Goal: Task Accomplishment & Management: Manage account settings

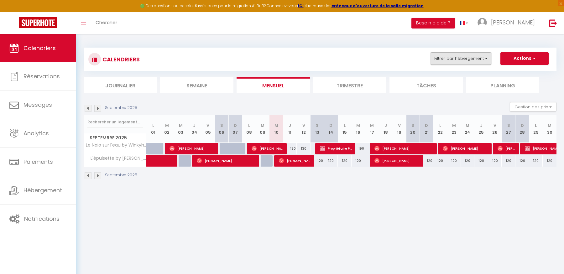
click at [437, 58] on button "Filtrer par hébergement" at bounding box center [460, 58] width 60 height 13
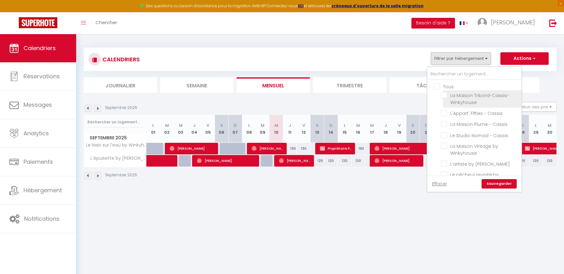
click at [443, 95] on input "La Maison Tribord-Cassis-Winkyhouse" at bounding box center [480, 95] width 78 height 6
checkbox input "true"
checkbox input "false"
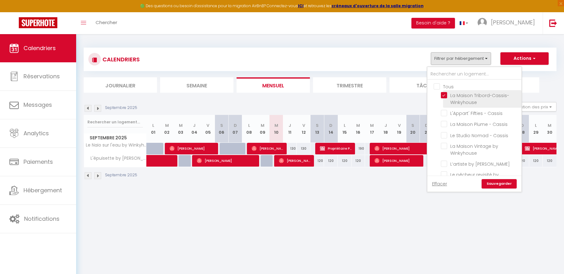
checkbox input "false"
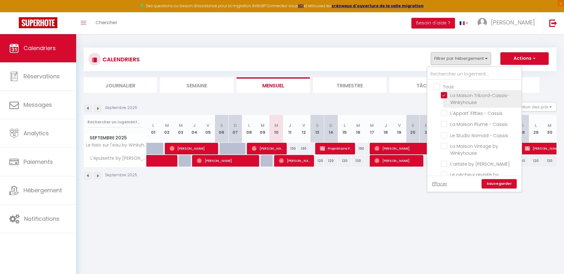
checkbox input "false"
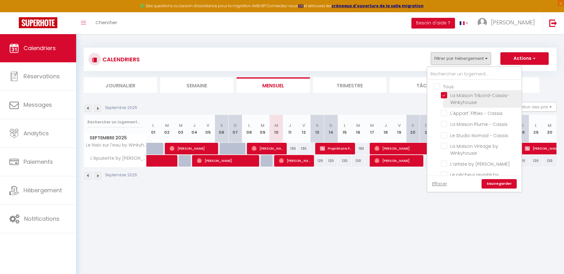
checkbox input "false"
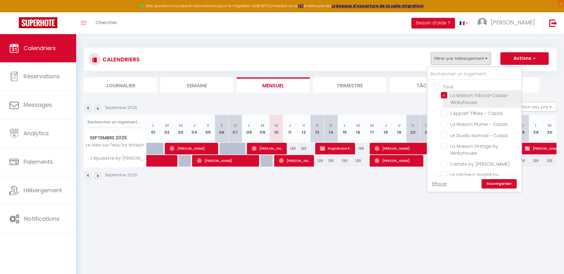
checkbox input "false"
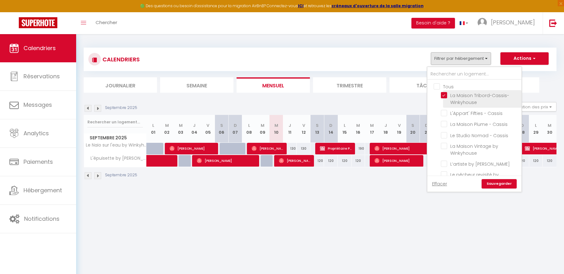
checkbox input "false"
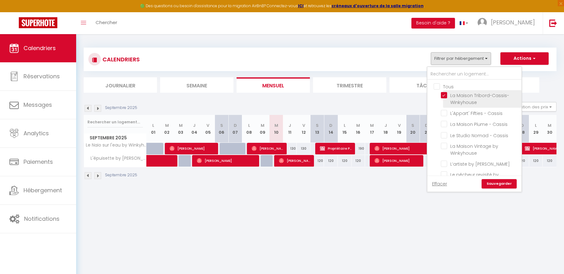
checkbox input "false"
click at [498, 185] on link "Sauvegarder" at bounding box center [498, 183] width 35 height 9
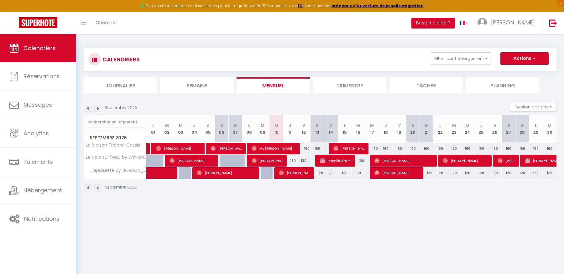
click at [306, 150] on div "160" at bounding box center [303, 149] width 14 height 12
type input "160"
type input "Ven 12 Septembre 2025"
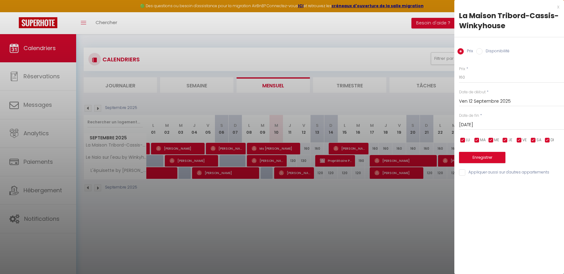
click at [509, 123] on input "[DATE]" at bounding box center [511, 125] width 105 height 8
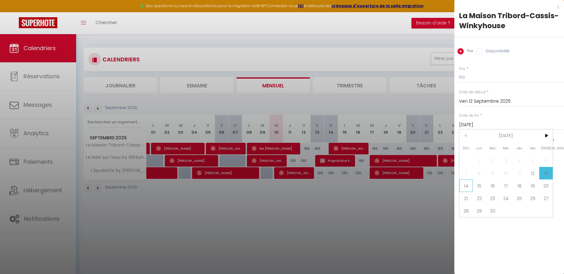
click at [470, 185] on span "14" at bounding box center [465, 185] width 13 height 13
type input "Dim 14 Septembre 2025"
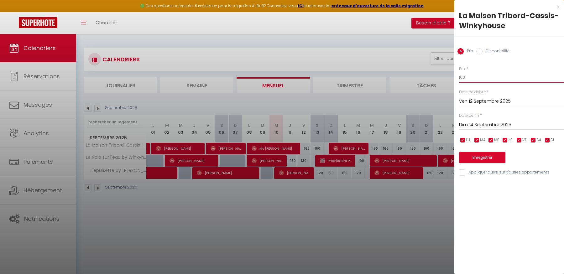
drag, startPoint x: 465, startPoint y: 77, endPoint x: 454, endPoint y: 79, distance: 11.0
click at [454, 79] on div "Prix * 160 Statut * Disponible Indisponible Date de début * [DATE] < [DATE] > D…" at bounding box center [509, 117] width 110 height 118
type input "140"
click at [484, 159] on button "Enregistrer" at bounding box center [482, 157] width 46 height 11
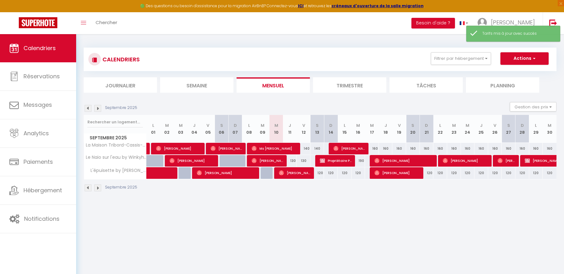
click at [374, 147] on div "160" at bounding box center [372, 149] width 14 height 12
type input "160"
type input "Mer 17 Septembre 2025"
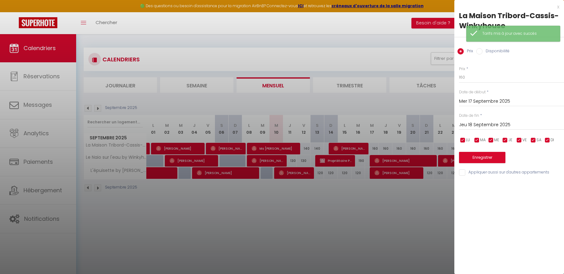
click at [498, 125] on input "Jeu 18 Septembre 2025" at bounding box center [511, 125] width 105 height 8
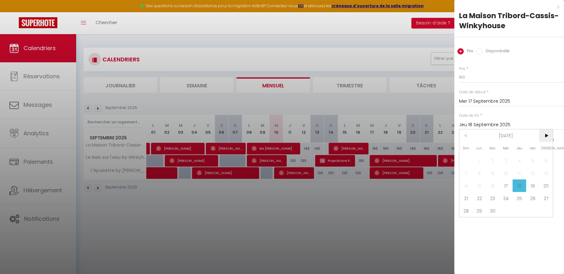
click at [547, 140] on span ">" at bounding box center [545, 135] width 13 height 13
click at [545, 159] on span "4" at bounding box center [545, 160] width 13 height 13
type input "[DATE]"
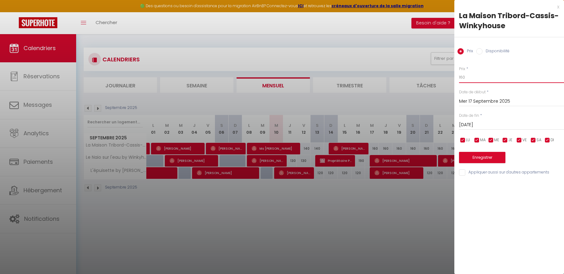
drag, startPoint x: 469, startPoint y: 77, endPoint x: 450, endPoint y: 79, distance: 19.5
click at [449, 76] on body "🟢 Des questions ou besoin d'assistance pour la migration AirBnB? Connectez-vous…" at bounding box center [282, 171] width 564 height 274
type input "150"
click at [487, 157] on button "Enregistrer" at bounding box center [482, 157] width 46 height 11
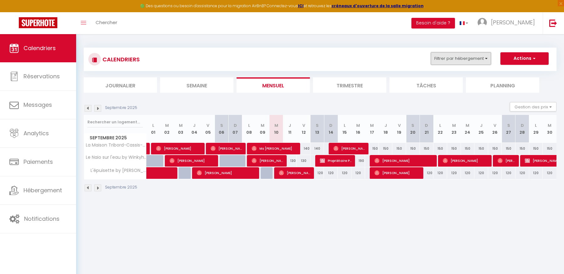
click at [451, 58] on button "Filtrer par hébergement" at bounding box center [460, 58] width 60 height 13
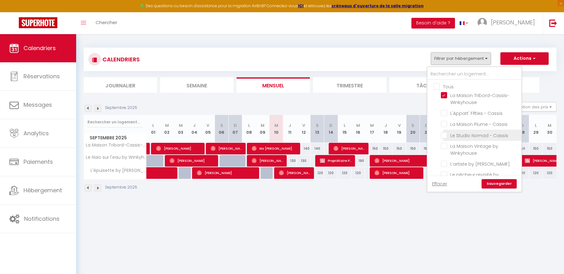
drag, startPoint x: 444, startPoint y: 124, endPoint x: 456, endPoint y: 132, distance: 14.1
click at [444, 124] on input "La Maison Plume - Cassis" at bounding box center [480, 124] width 78 height 6
checkbox input "true"
checkbox input "false"
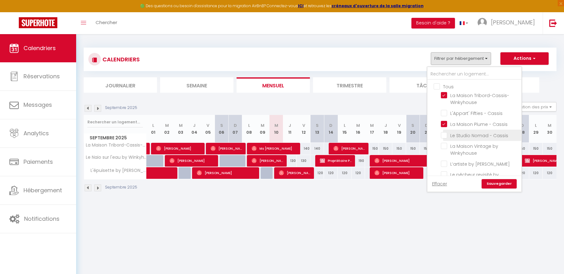
checkbox input "false"
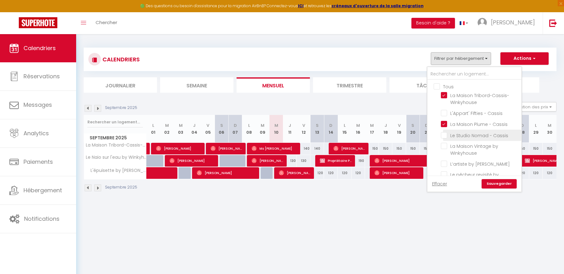
checkbox input "false"
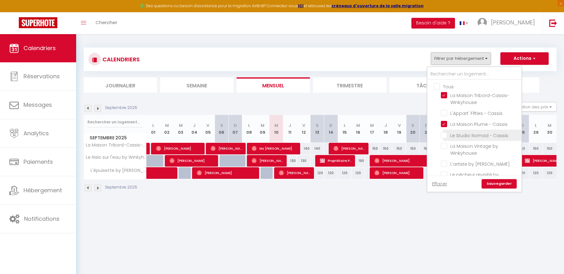
checkbox input "false"
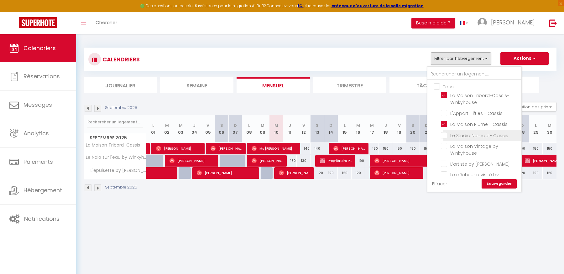
checkbox input "false"
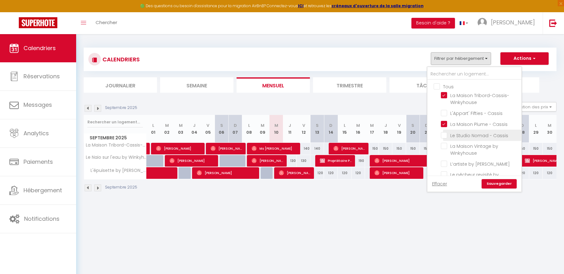
checkbox input "false"
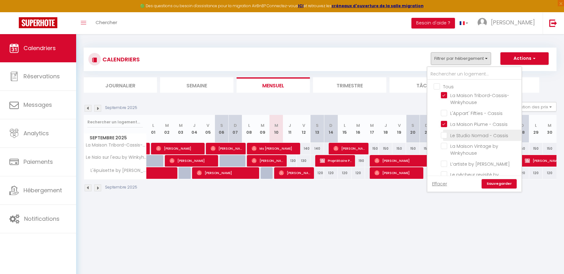
checkbox input "false"
click at [492, 188] on link "Sauvegarder" at bounding box center [498, 183] width 35 height 9
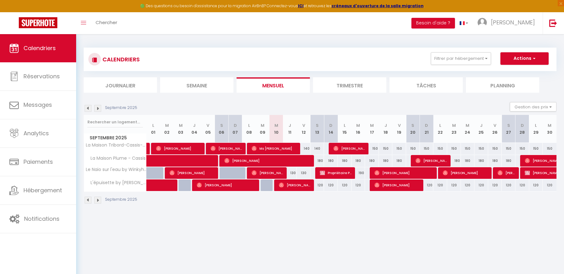
click at [319, 162] on div "180" at bounding box center [317, 161] width 14 height 12
type input "180"
type input "[DATE]"
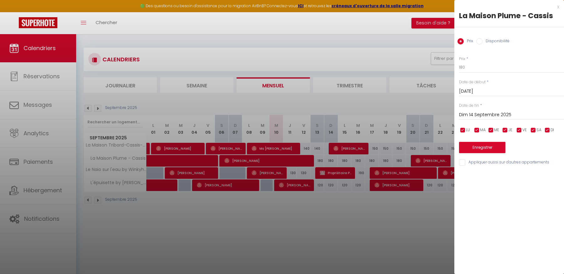
click at [480, 115] on input "Dim 14 Septembre 2025" at bounding box center [511, 115] width 105 height 8
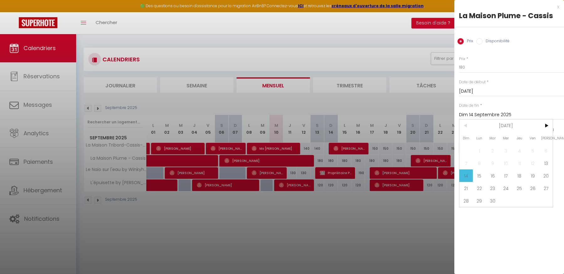
click at [469, 189] on span "21" at bounding box center [465, 188] width 13 height 13
type input "Dim 21 Septembre 2025"
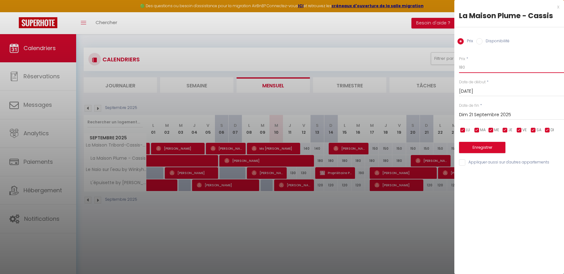
drag, startPoint x: 471, startPoint y: 67, endPoint x: 454, endPoint y: 66, distance: 16.9
click at [454, 66] on div "Prix * 180 Statut * Disponible Indisponible Date de début * [DATE] < [DATE] > D…" at bounding box center [509, 107] width 110 height 118
type input "170"
click at [493, 91] on input "[DATE]" at bounding box center [511, 91] width 105 height 8
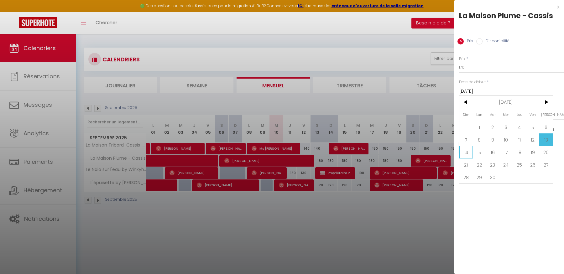
click at [468, 152] on span "14" at bounding box center [465, 152] width 13 height 13
type input "Dim 14 Septembre 2025"
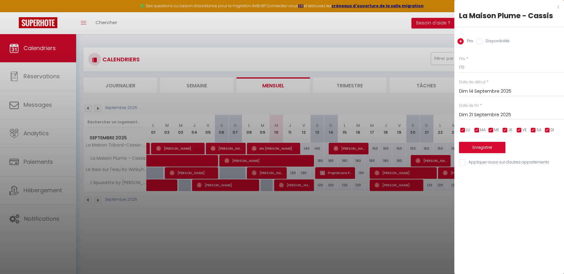
click at [483, 114] on input "Dim 21 Septembre 2025" at bounding box center [511, 115] width 105 height 8
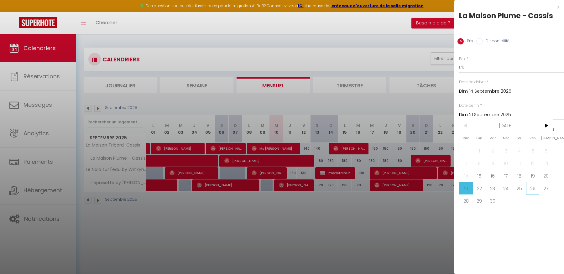
click at [535, 186] on span "26" at bounding box center [532, 188] width 13 height 13
type input "Ven 26 Septembre 2025"
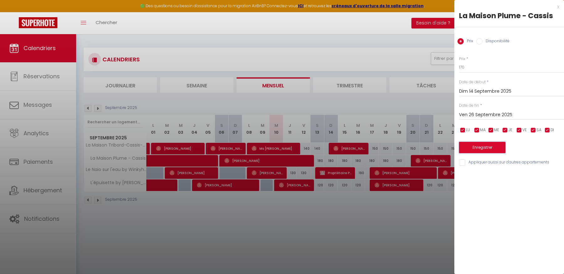
click at [485, 150] on button "Enregistrer" at bounding box center [482, 147] width 46 height 11
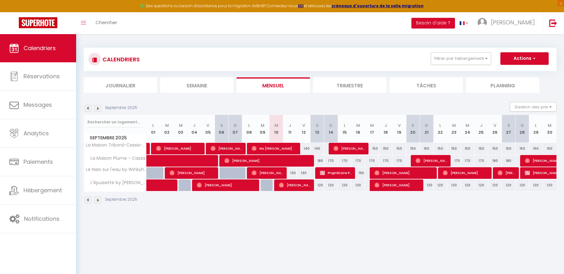
click at [89, 111] on img at bounding box center [88, 108] width 7 height 7
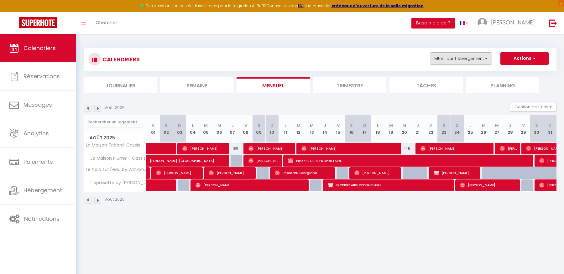
click at [460, 60] on button "Filtrer par hébergement" at bounding box center [460, 58] width 60 height 13
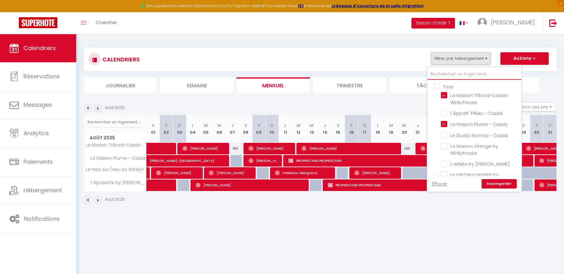
click at [455, 75] on input "text" at bounding box center [474, 74] width 94 height 11
type input "p"
checkbox input "false"
checkbox input "true"
checkbox input "false"
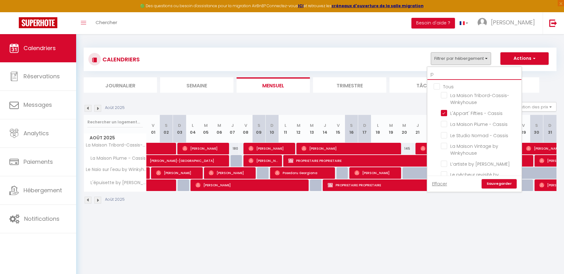
checkbox input "false"
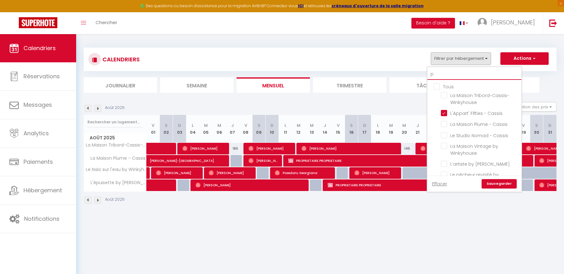
checkbox input "false"
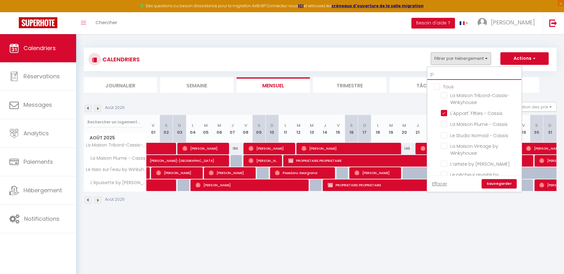
checkbox input "false"
checkbox input "true"
checkbox input "false"
type input "pe"
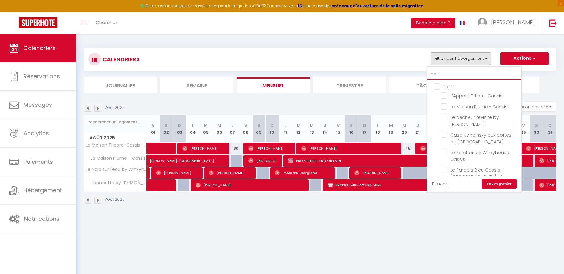
checkbox input "false"
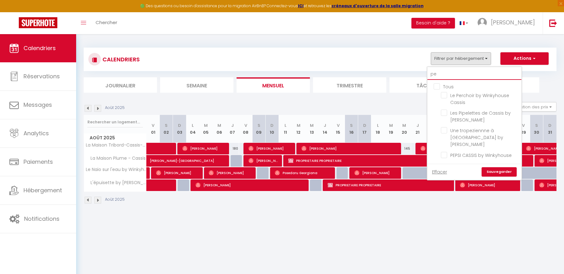
type input "per"
checkbox input "false"
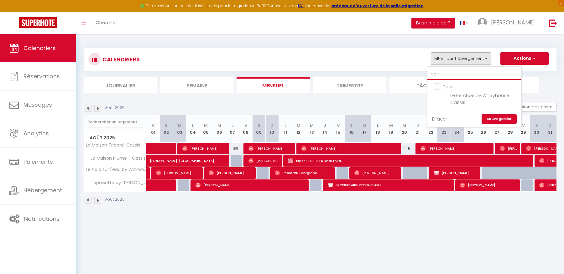
type input "perc"
checkbox input "false"
type input "perc"
click at [443, 96] on input "Le Perchoir by Winkyhouse Cassis" at bounding box center [480, 95] width 78 height 6
checkbox input "true"
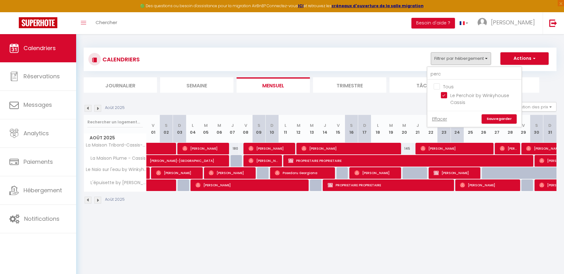
click at [499, 121] on link "Sauvegarder" at bounding box center [498, 118] width 35 height 9
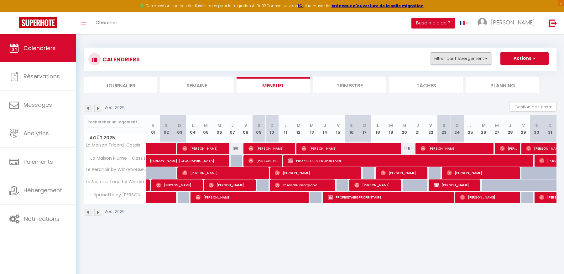
click at [441, 55] on button "Filtrer par hébergement" at bounding box center [460, 58] width 60 height 13
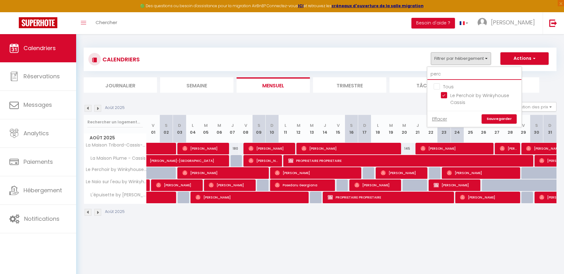
drag, startPoint x: 445, startPoint y: 74, endPoint x: 415, endPoint y: 73, distance: 29.8
click at [415, 73] on div "CALENDRIERS Filtrer par hébergement perc Tous Le Perchoir by Winkyhouse Cassis …" at bounding box center [320, 70] width 472 height 45
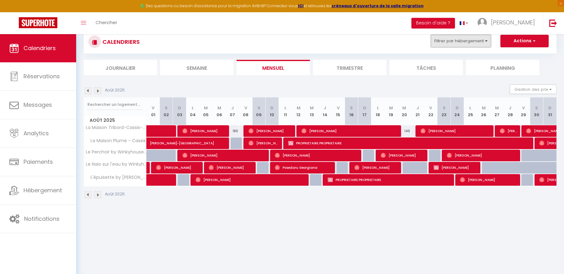
scroll to position [21, 0]
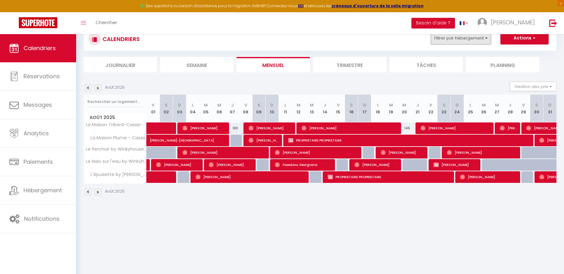
click at [458, 38] on button "Filtrer par hébergement" at bounding box center [460, 38] width 60 height 13
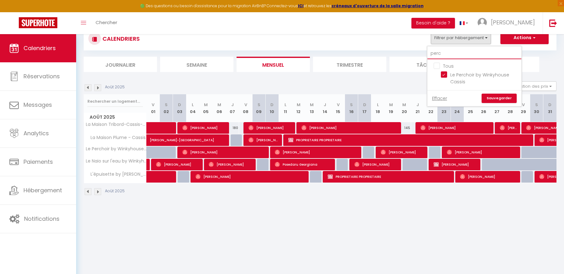
click at [451, 53] on input "perc" at bounding box center [474, 53] width 94 height 11
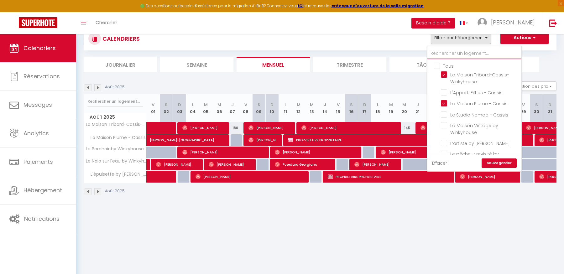
type input "f"
checkbox input "false"
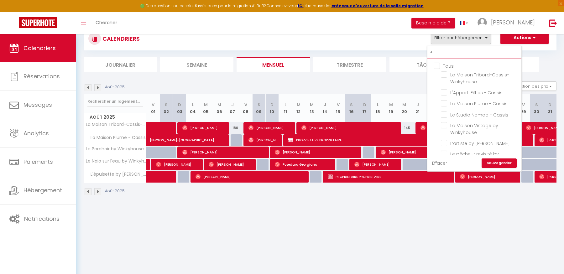
checkbox input "false"
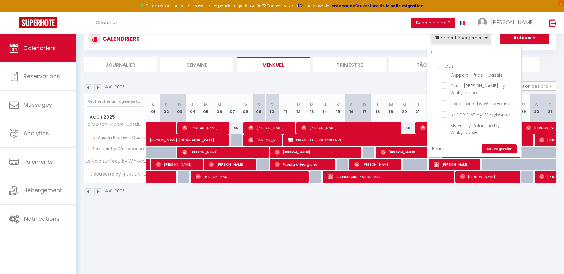
type input "fa"
checkbox input "false"
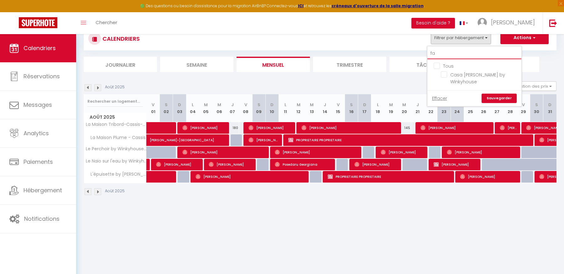
type input "fan"
checkbox input "false"
type input "fann"
checkbox input "false"
type input "fanny"
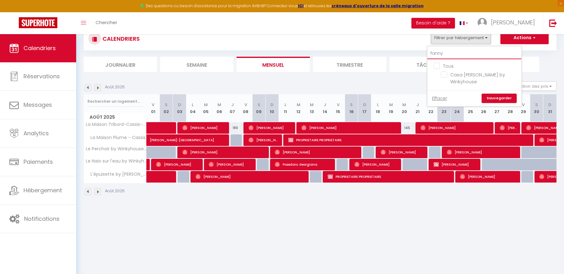
checkbox input "false"
type input "fanny"
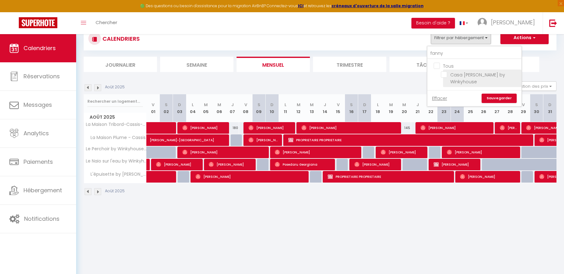
click at [447, 74] on input "Casa [PERSON_NAME] by Winkyhouse" at bounding box center [480, 74] width 78 height 6
checkbox input "true"
click at [490, 99] on link "Sauvegarder" at bounding box center [498, 98] width 35 height 9
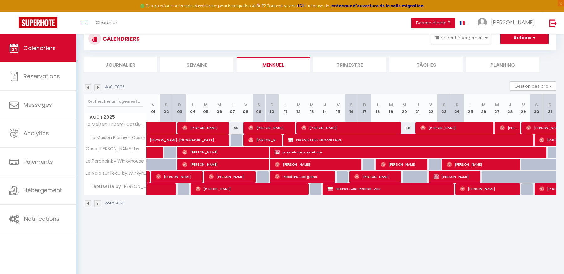
click at [95, 86] on img at bounding box center [97, 87] width 7 height 7
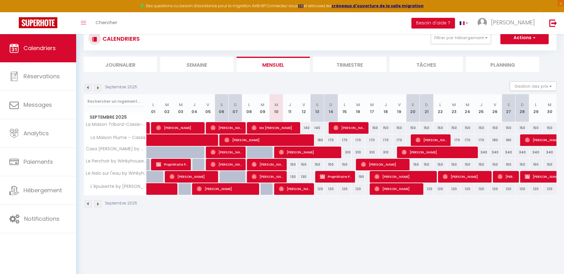
scroll to position [20, 0]
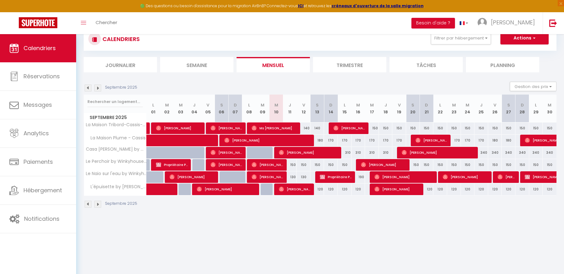
click at [87, 87] on img at bounding box center [88, 88] width 7 height 7
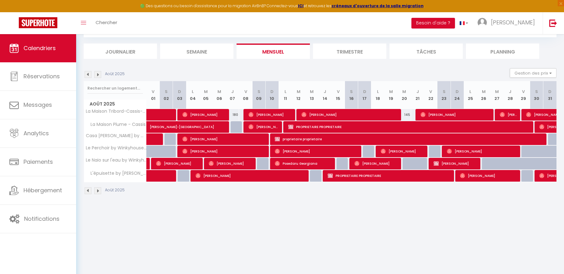
scroll to position [0, 0]
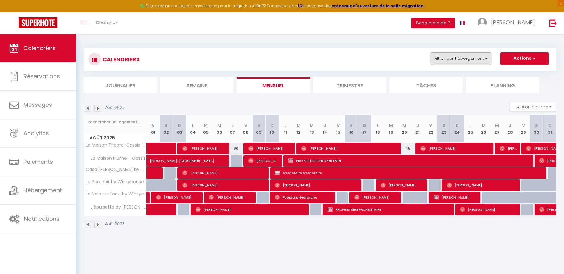
click at [438, 61] on button "Filtrer par hébergement" at bounding box center [460, 58] width 60 height 13
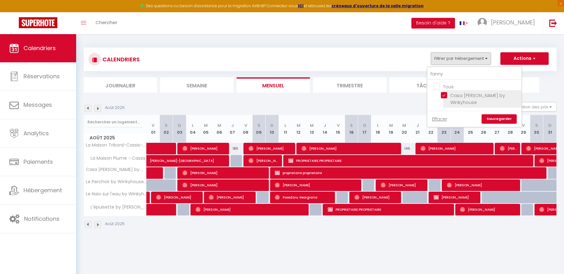
click at [446, 95] on input "Casa [PERSON_NAME] by Winkyhouse" at bounding box center [480, 95] width 78 height 6
checkbox input "false"
drag, startPoint x: 447, startPoint y: 74, endPoint x: 409, endPoint y: 71, distance: 38.9
click at [409, 71] on div "CALENDRIERS Filtrer par hébergement [PERSON_NAME] Casa [PERSON_NAME] by [PERSON…" at bounding box center [320, 70] width 472 height 45
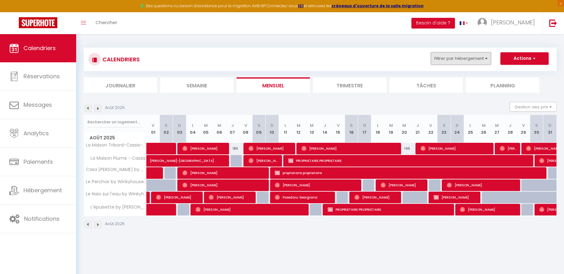
click at [440, 60] on button "Filtrer par hébergement" at bounding box center [460, 58] width 60 height 13
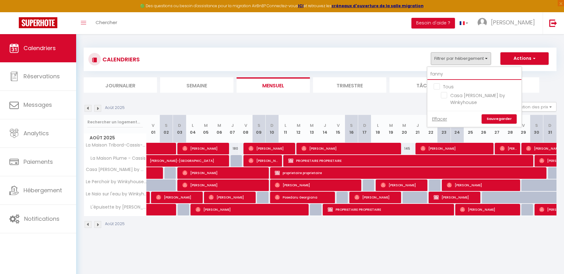
click at [443, 73] on input "fanny" at bounding box center [474, 74] width 94 height 11
type input "f"
checkbox input "false"
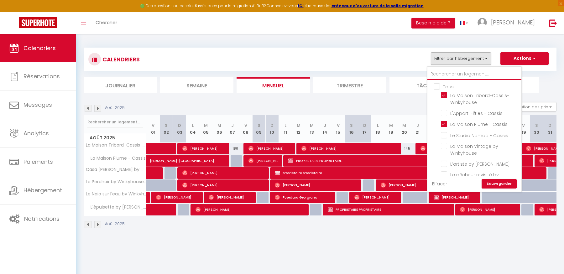
checkbox input "true"
checkbox input "false"
checkbox input "true"
checkbox input "false"
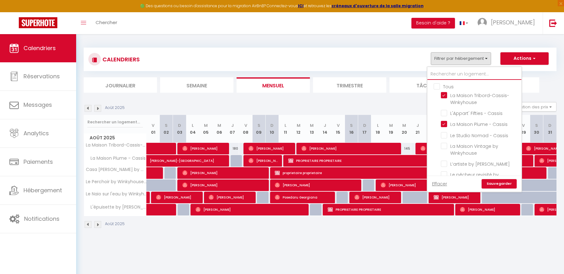
type input "m"
checkbox input "true"
checkbox input "false"
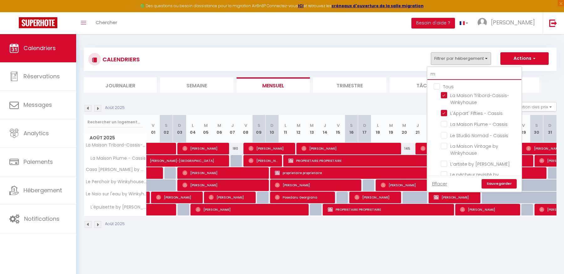
checkbox input "false"
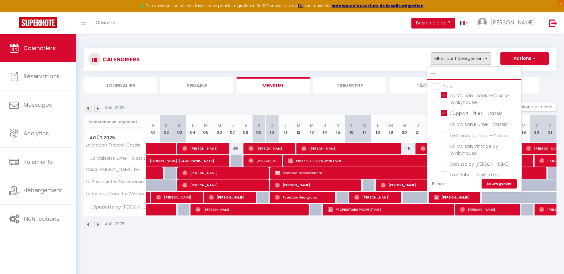
checkbox input "false"
type input "ma"
checkbox input "false"
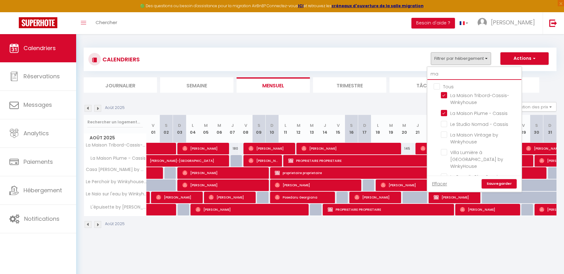
checkbox input "false"
type input "mai"
checkbox input "false"
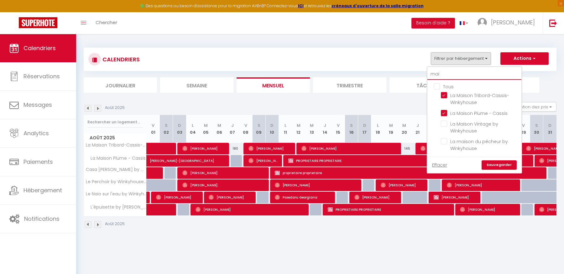
type input "mais"
checkbox input "false"
type input "maiso"
checkbox input "false"
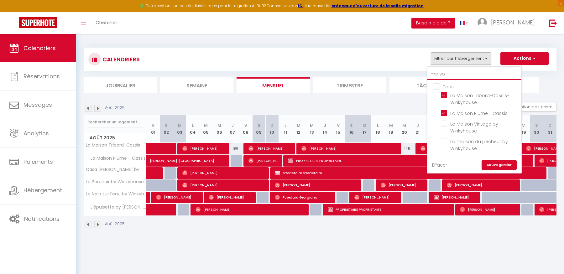
checkbox input "false"
type input "maison"
checkbox input "false"
type input "maison"
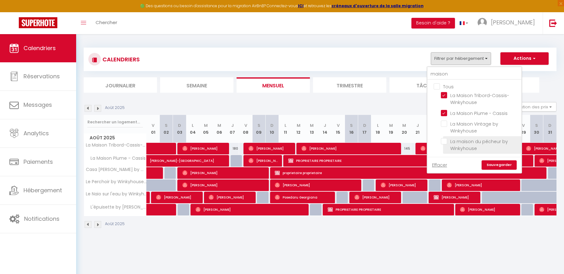
drag, startPoint x: 441, startPoint y: 142, endPoint x: 462, endPoint y: 146, distance: 21.4
click at [441, 142] on input "La maison du pêcheur by Winkyhouse" at bounding box center [480, 141] width 78 height 6
checkbox input "true"
checkbox input "false"
click at [490, 166] on link "Sauvegarder" at bounding box center [498, 164] width 35 height 9
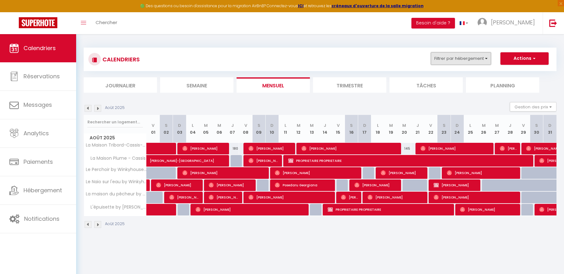
click at [455, 56] on button "Filtrer par hébergement" at bounding box center [460, 58] width 60 height 13
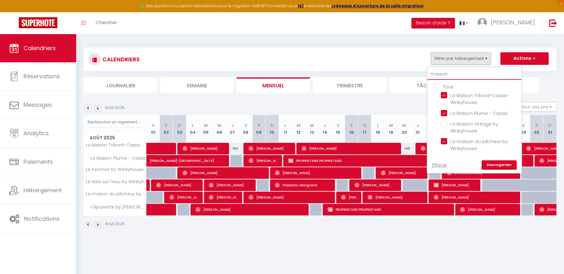
click at [457, 72] on input "maison" at bounding box center [474, 74] width 94 height 11
type input "maiso"
checkbox input "false"
type input "mais"
checkbox input "false"
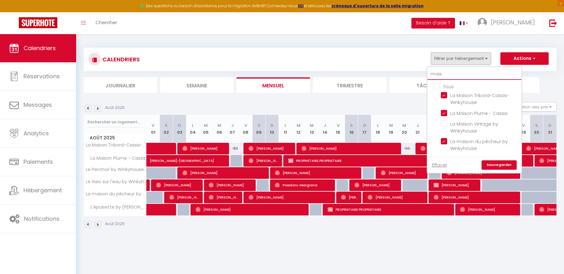
type input "mai"
checkbox input "false"
type input "ma"
checkbox input "false"
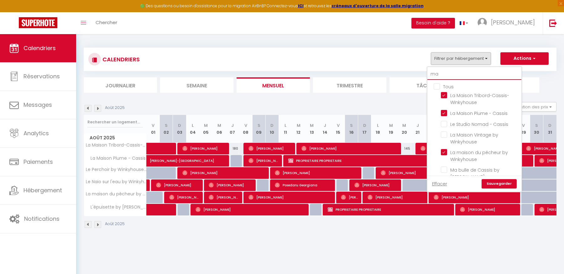
type input "m"
checkbox input "false"
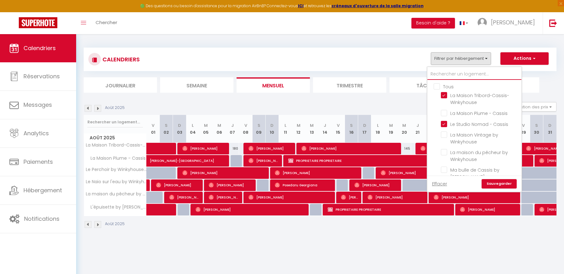
checkbox input "false"
checkbox input "true"
checkbox input "false"
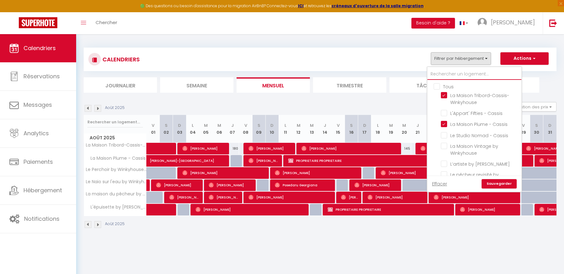
type input "b"
checkbox input "false"
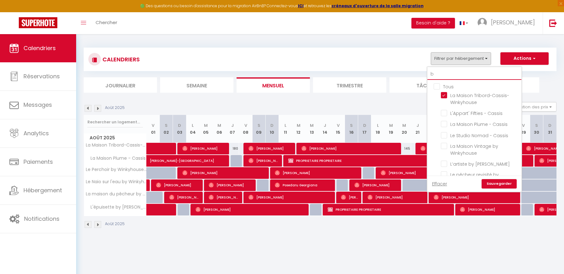
checkbox input "false"
checkbox input "true"
checkbox input "false"
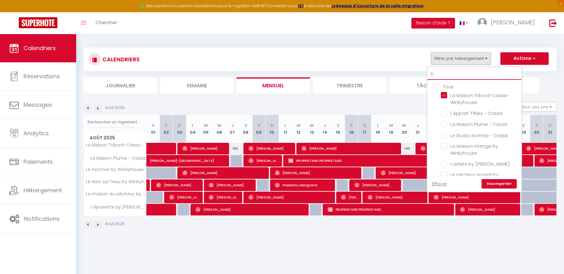
checkbox input "false"
checkbox input "true"
checkbox input "false"
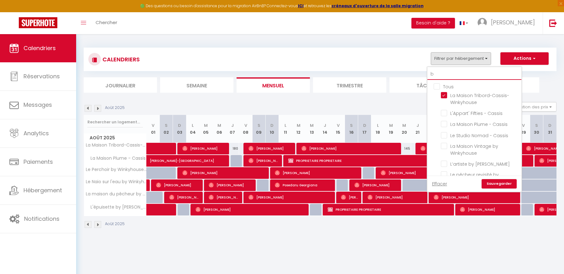
checkbox input "false"
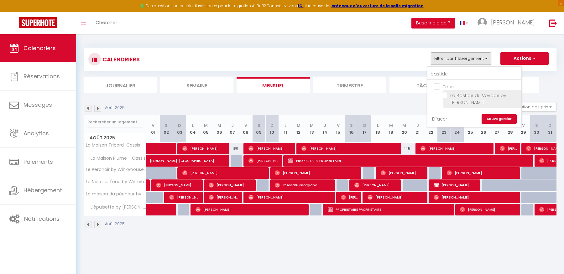
drag, startPoint x: 445, startPoint y: 95, endPoint x: 474, endPoint y: 106, distance: 31.5
click at [445, 95] on input "La Bastide du Voyage by [PERSON_NAME]" at bounding box center [480, 95] width 78 height 6
click at [504, 121] on link "Sauvegarder" at bounding box center [498, 118] width 35 height 9
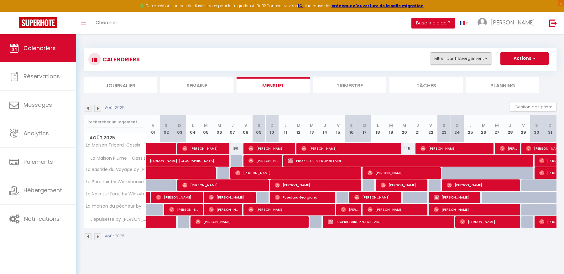
click at [450, 57] on button "Filtrer par hébergement" at bounding box center [460, 58] width 60 height 13
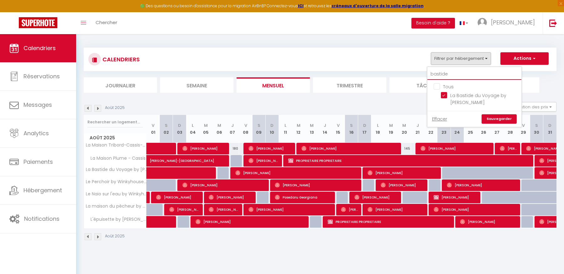
click at [450, 75] on input "bastide" at bounding box center [474, 74] width 94 height 11
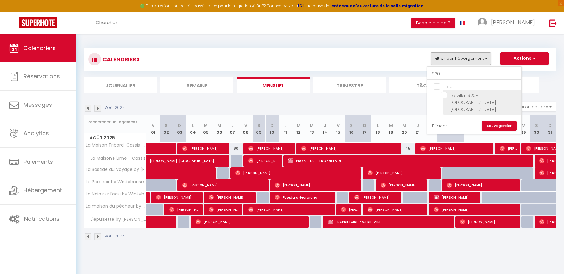
click at [444, 97] on input "La villa 1920-[GEOGRAPHIC_DATA]-[GEOGRAPHIC_DATA]" at bounding box center [480, 95] width 78 height 6
click at [505, 121] on link "Sauvegarder" at bounding box center [498, 125] width 35 height 9
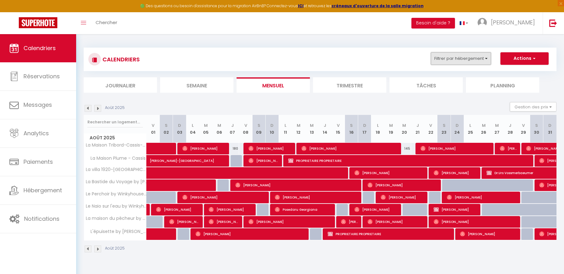
click at [480, 56] on button "Filtrer par hébergement" at bounding box center [460, 58] width 60 height 13
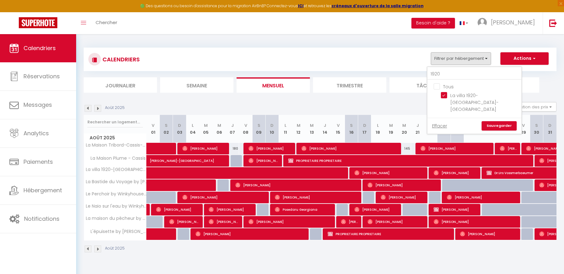
click at [439, 88] on input "Tous" at bounding box center [480, 86] width 94 height 6
click at [446, 74] on input "1920" at bounding box center [474, 74] width 94 height 11
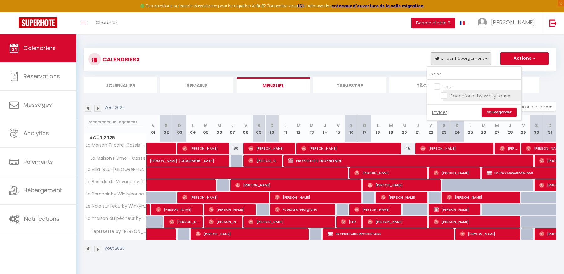
drag, startPoint x: 446, startPoint y: 95, endPoint x: 463, endPoint y: 101, distance: 18.0
click at [446, 95] on input "Roccafortis by WinkyHouse" at bounding box center [480, 95] width 78 height 6
click at [497, 111] on link "Sauvegarder" at bounding box center [498, 112] width 35 height 9
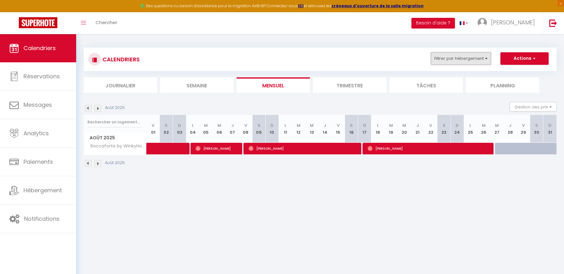
click at [447, 57] on button "Filtrer par hébergement" at bounding box center [460, 58] width 60 height 13
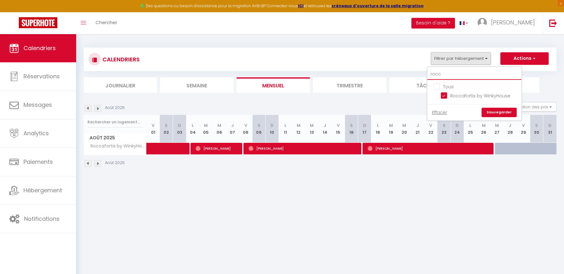
click at [445, 75] on input "rocc" at bounding box center [474, 74] width 94 height 11
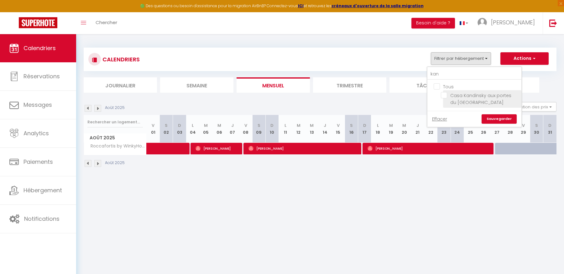
drag, startPoint x: 445, startPoint y: 95, endPoint x: 473, endPoint y: 101, distance: 29.5
click at [445, 95] on input "Casa Kandinsky aux portes du [GEOGRAPHIC_DATA]" at bounding box center [480, 95] width 78 height 6
click at [495, 118] on link "Sauvegarder" at bounding box center [498, 118] width 35 height 9
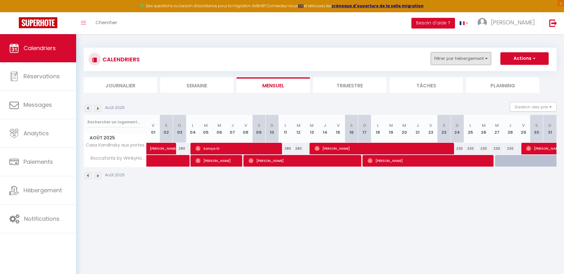
click at [440, 59] on button "Filtrer par hébergement" at bounding box center [460, 58] width 60 height 13
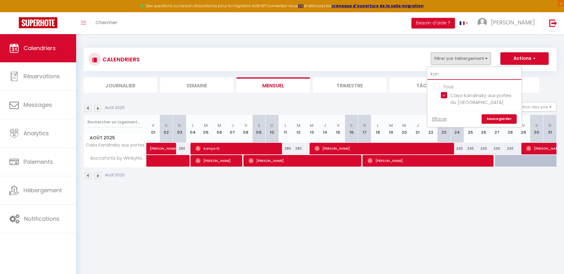
click at [443, 75] on input "kan" at bounding box center [474, 74] width 94 height 11
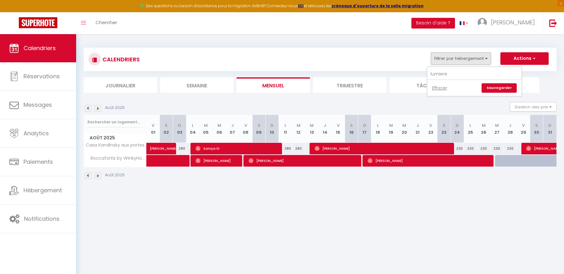
click at [494, 88] on link "Sauvegarder" at bounding box center [498, 87] width 35 height 9
click at [447, 61] on button "Filtrer par hébergement" at bounding box center [460, 58] width 60 height 13
click at [449, 73] on input "lumiere" at bounding box center [474, 74] width 94 height 11
click at [443, 73] on input "lumiere" at bounding box center [474, 74] width 94 height 11
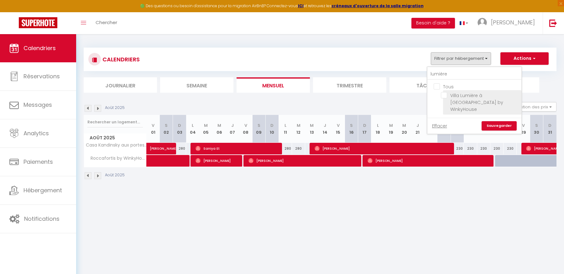
click at [444, 95] on input "Villa Lumière à [GEOGRAPHIC_DATA] by WinkyHouse" at bounding box center [480, 95] width 78 height 6
click at [510, 121] on link "Sauvegarder" at bounding box center [498, 125] width 35 height 9
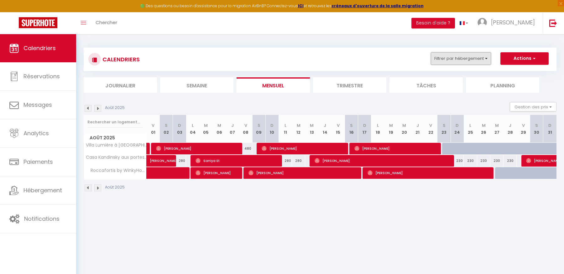
click at [468, 56] on button "Filtrer par hébergement" at bounding box center [460, 58] width 60 height 13
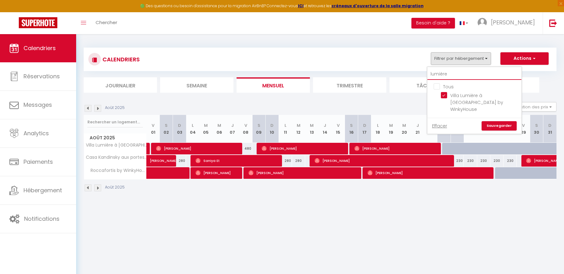
click at [455, 73] on input "lumière" at bounding box center [474, 74] width 94 height 11
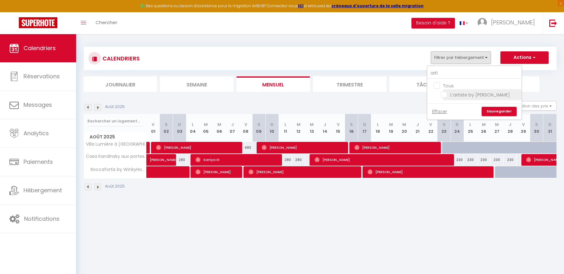
scroll to position [2, 0]
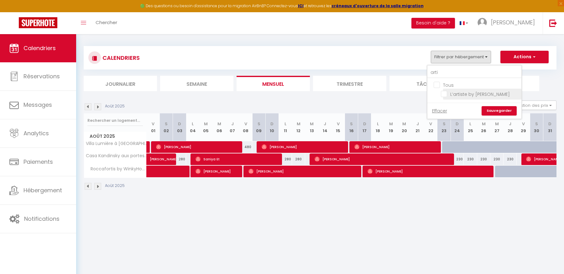
click at [444, 95] on input "L’artiste by [PERSON_NAME]" at bounding box center [480, 93] width 78 height 6
click at [497, 110] on link "Sauvegarder" at bounding box center [498, 110] width 35 height 9
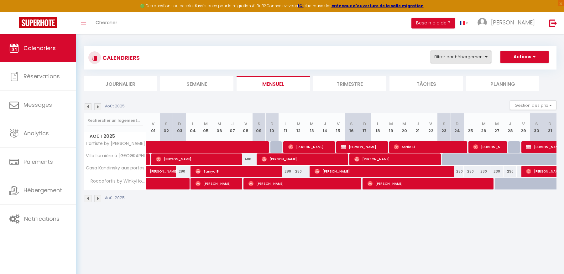
drag, startPoint x: 466, startPoint y: 59, endPoint x: 463, endPoint y: 60, distance: 3.9
click at [466, 59] on button "Filtrer par hébergement" at bounding box center [460, 57] width 60 height 13
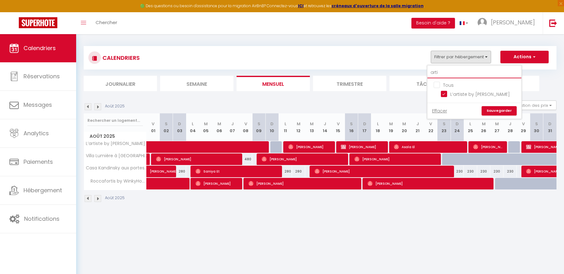
click at [451, 70] on input "arti" at bounding box center [474, 72] width 94 height 11
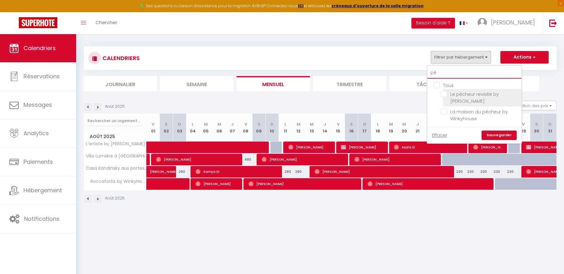
scroll to position [3, 0]
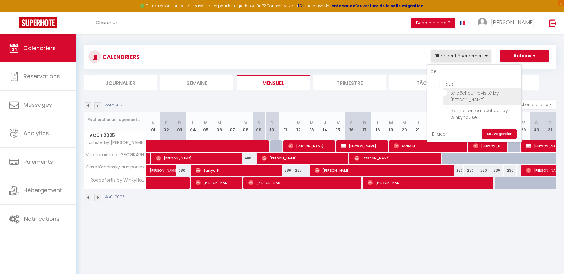
click at [447, 95] on input "Le pêcheur revisité by [PERSON_NAME]" at bounding box center [480, 93] width 78 height 6
click at [495, 133] on link "Sauvegarder" at bounding box center [498, 133] width 35 height 9
